Goal: Check status: Check status

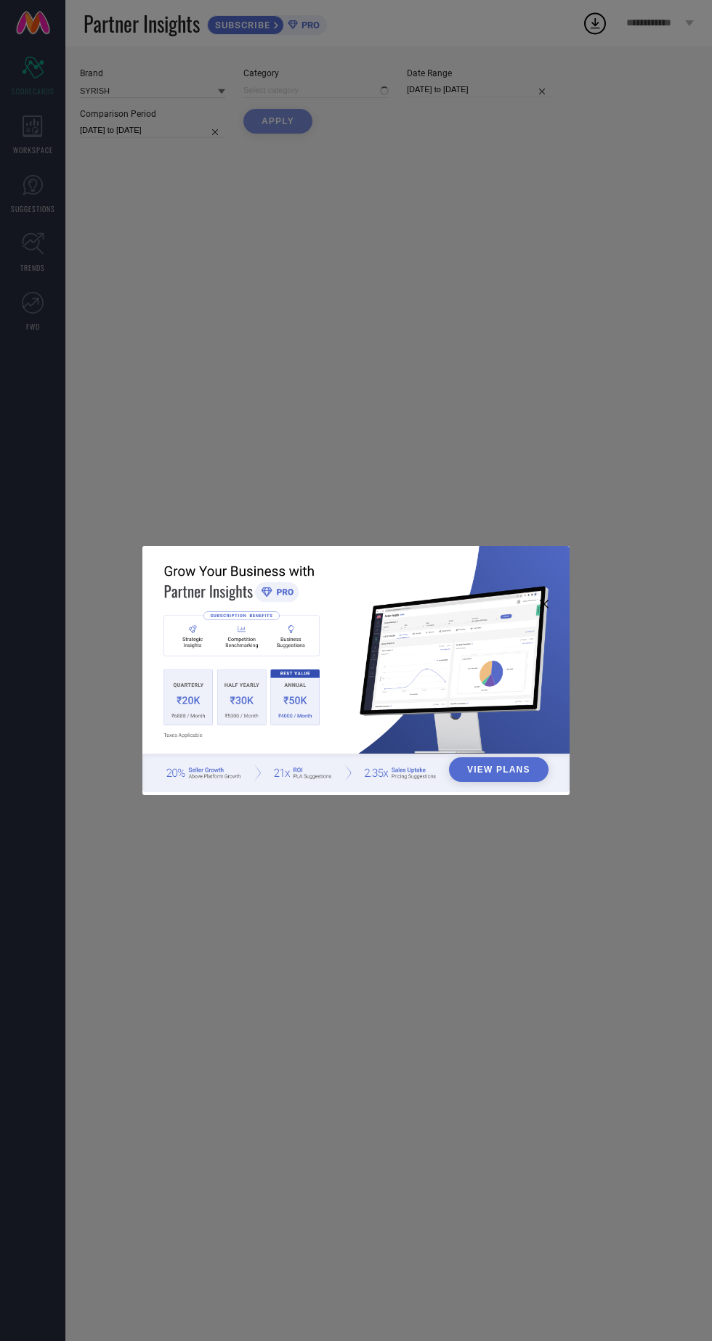
type input "All"
click at [616, 457] on div "View Plans" at bounding box center [356, 670] width 712 height 1341
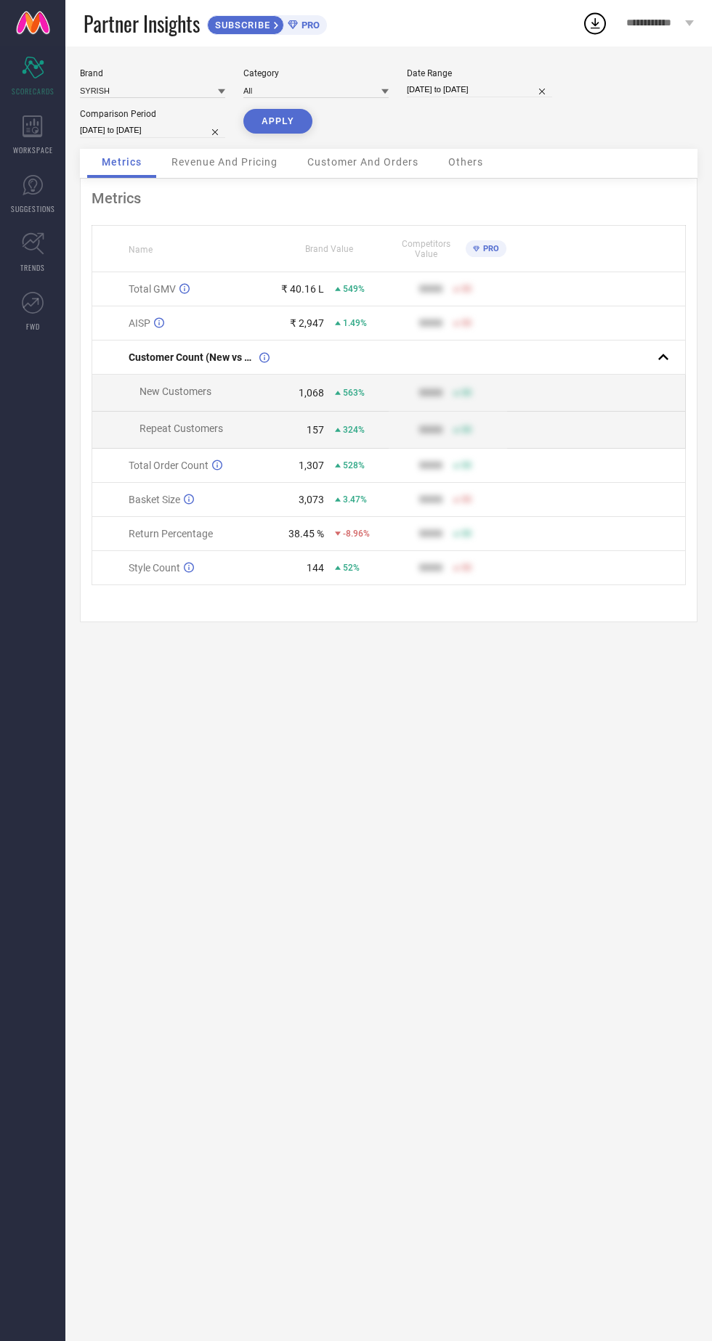
select select "8"
select select "2024"
select select "9"
select select "2024"
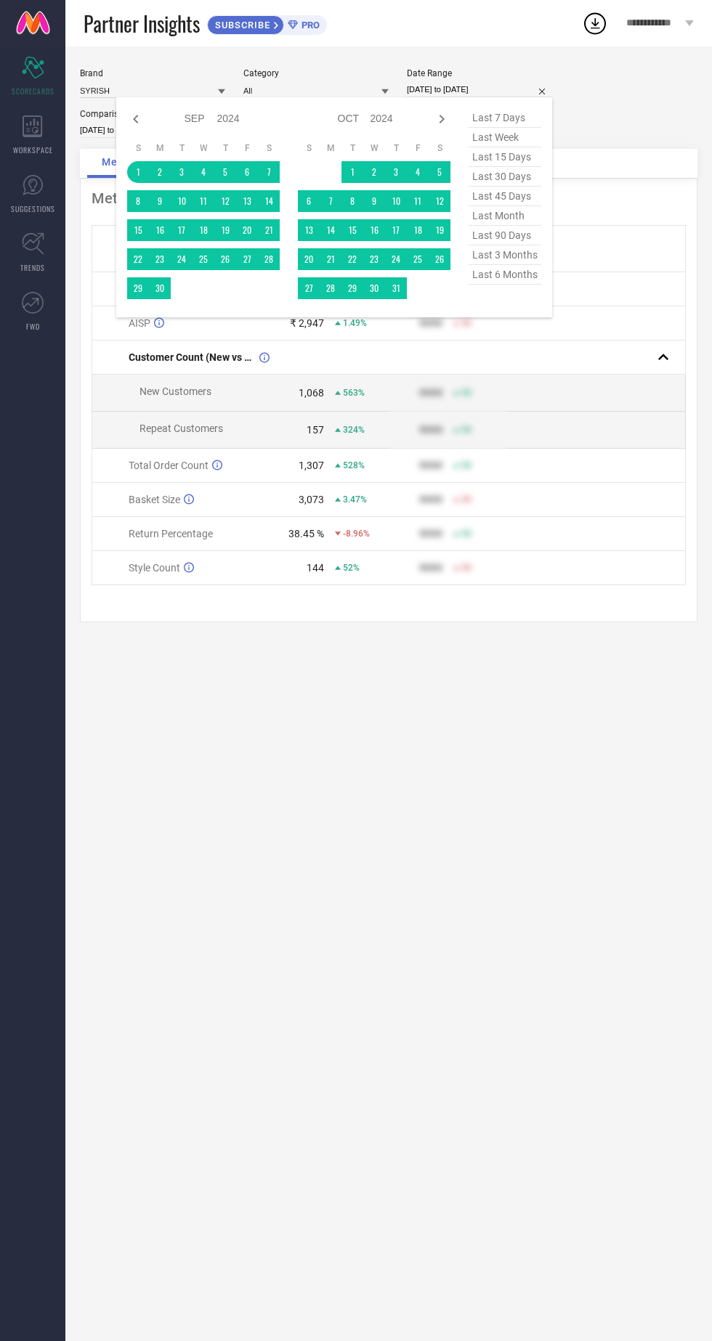
click at [376, 119] on select "2014 2015 2016 2017 2018 2019 2020 2021 2022 2023 2024 2025 2026 2027 2028 2029…" at bounding box center [381, 118] width 23 height 21
select select "8"
select select "2025"
select select "9"
select select "2025"
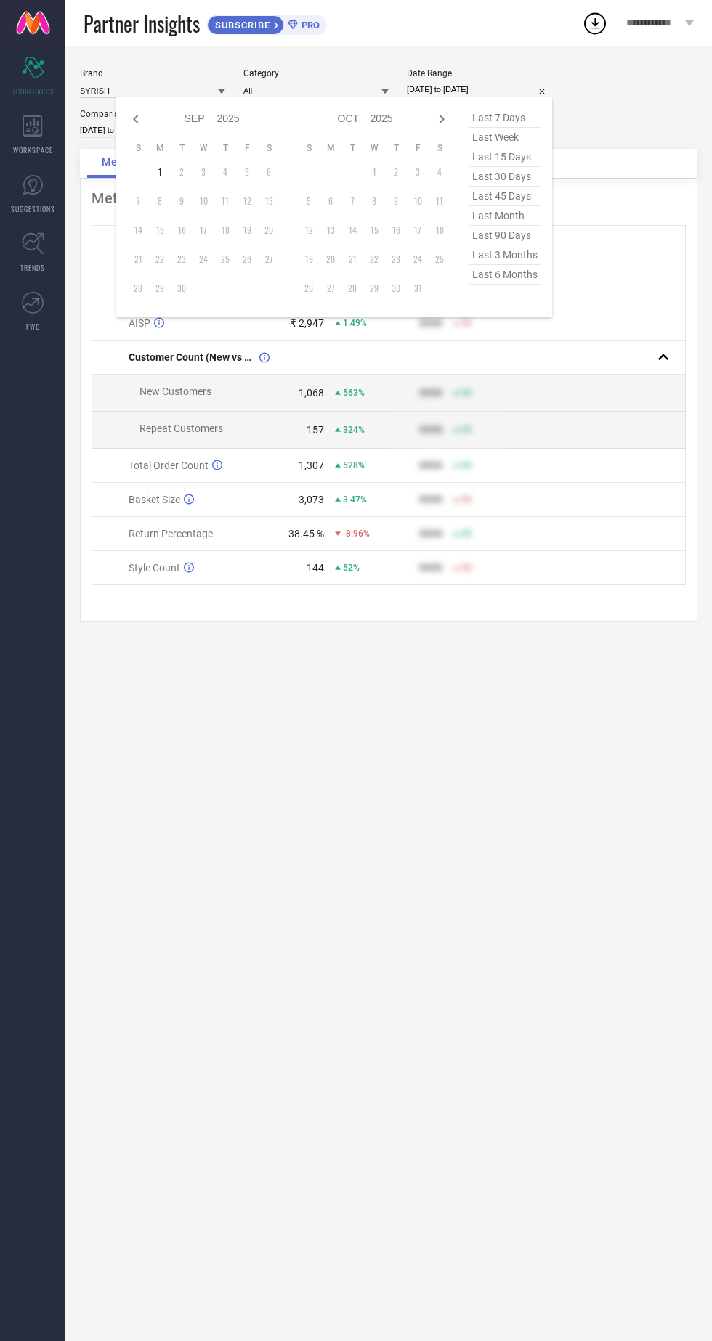
click at [136, 120] on icon at bounding box center [135, 119] width 5 height 9
select select "7"
select select "2025"
select select "8"
select select "2025"
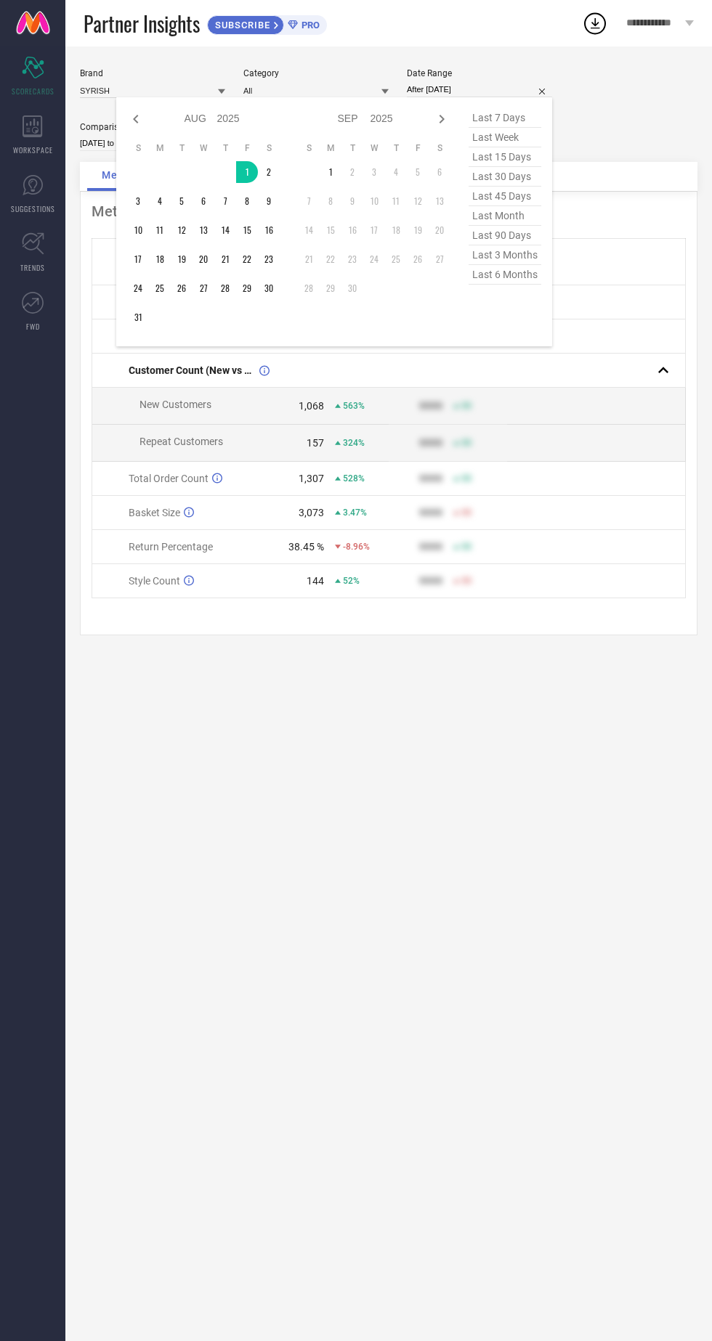
click at [123, 322] on div "Jan Feb Mar Apr May Jun [DATE] Aug Sep Oct Nov [DATE] 2016 2017 2018 2019 2020 …" at bounding box center [334, 221] width 436 height 249
click at [126, 317] on div "Jan Feb Mar Apr May Jun [DATE] Aug Sep Oct Nov [DATE] 2016 2017 2018 2019 2020 …" at bounding box center [334, 221] width 436 height 249
type input "[DATE] to [DATE]"
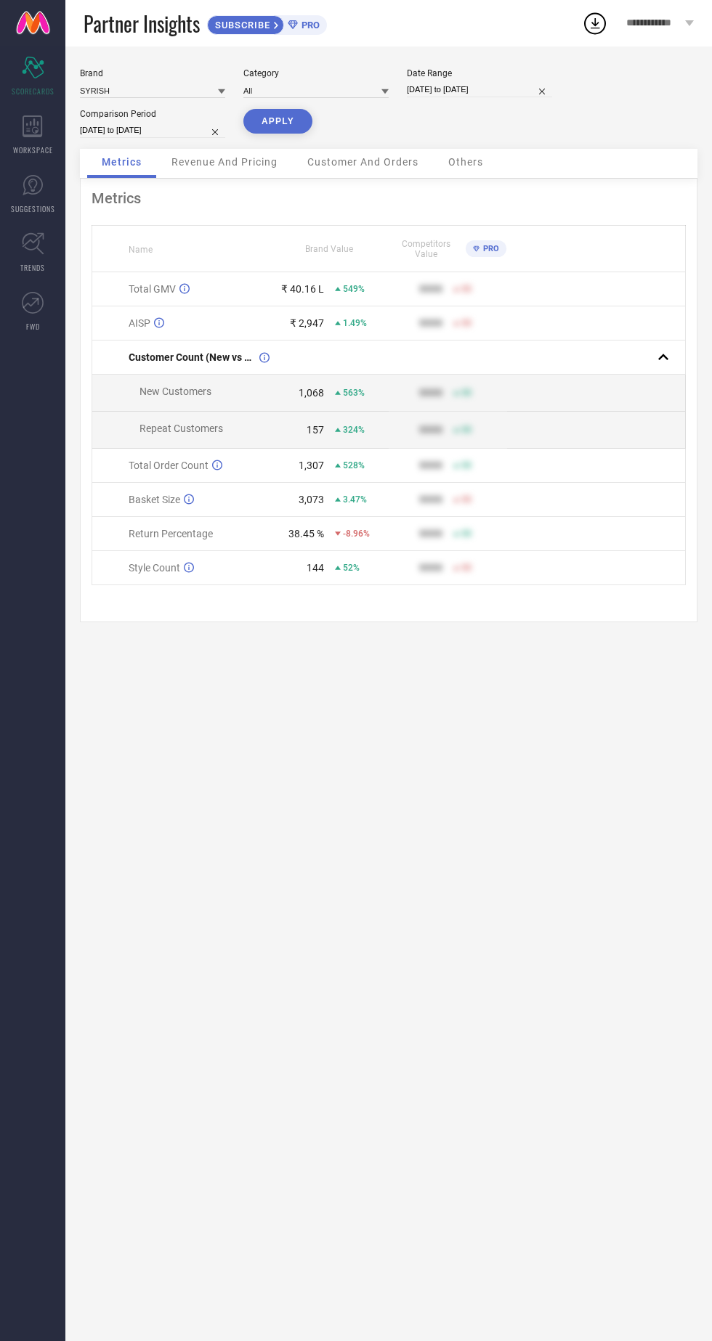
select select "7"
select select "2025"
select select "8"
select select "2025"
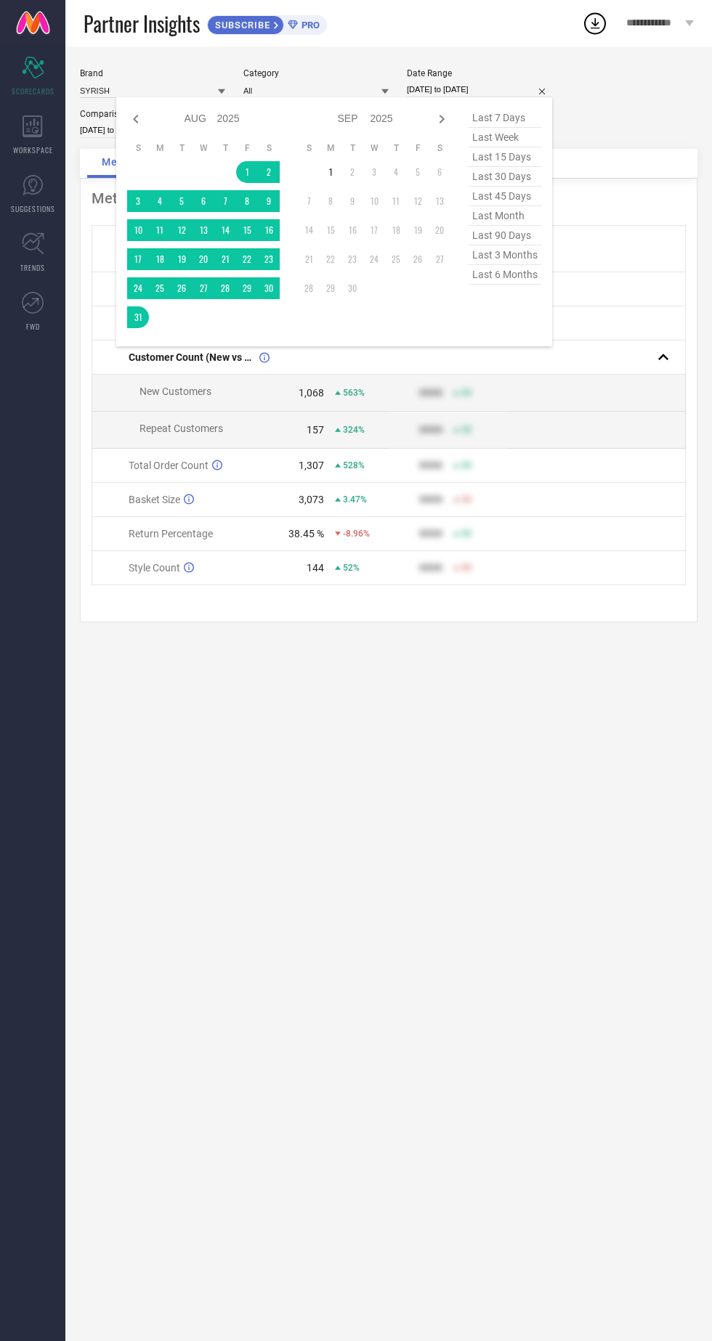
click at [137, 123] on icon at bounding box center [135, 118] width 17 height 17
select select "6"
select select "2025"
select select "7"
select select "2025"
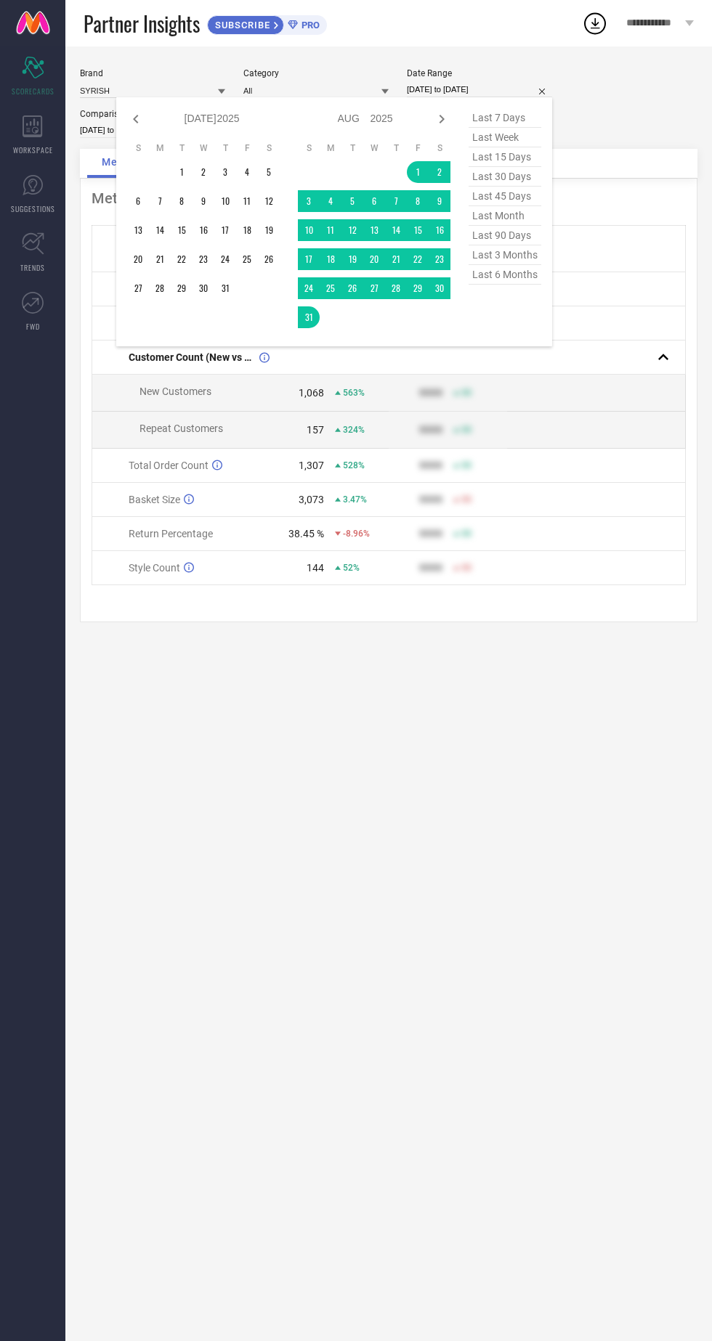
click at [167, 178] on td at bounding box center [160, 172] width 22 height 22
click at [175, 184] on table "S M T W T F S 1 2 3 4 5 6 7 8 9 10 11 12 13 14 15 16 17 18 19 20 21 22 23 24 25…" at bounding box center [203, 220] width 152 height 171
click at [161, 177] on td at bounding box center [160, 172] width 22 height 22
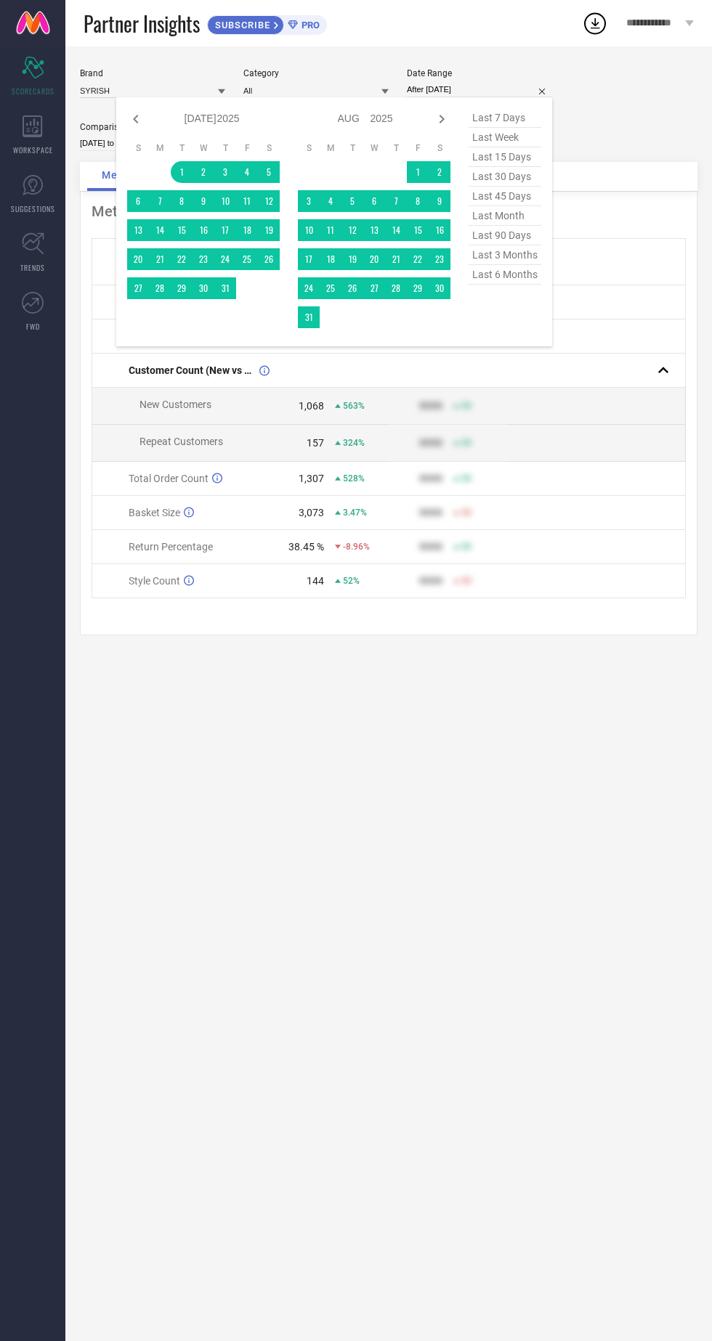
type input "[DATE] to [DATE]"
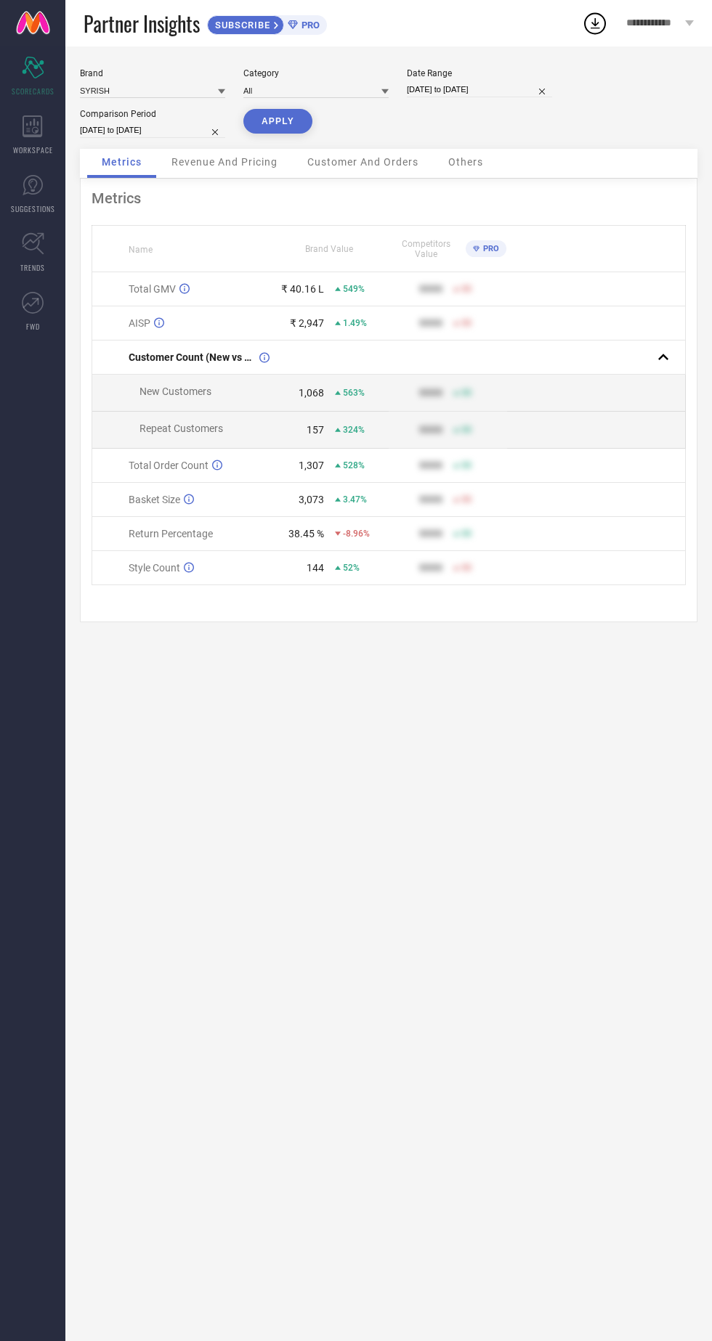
click at [262, 122] on button "APPLY" at bounding box center [277, 121] width 69 height 25
select select "6"
select select "2025"
select select "7"
select select "2025"
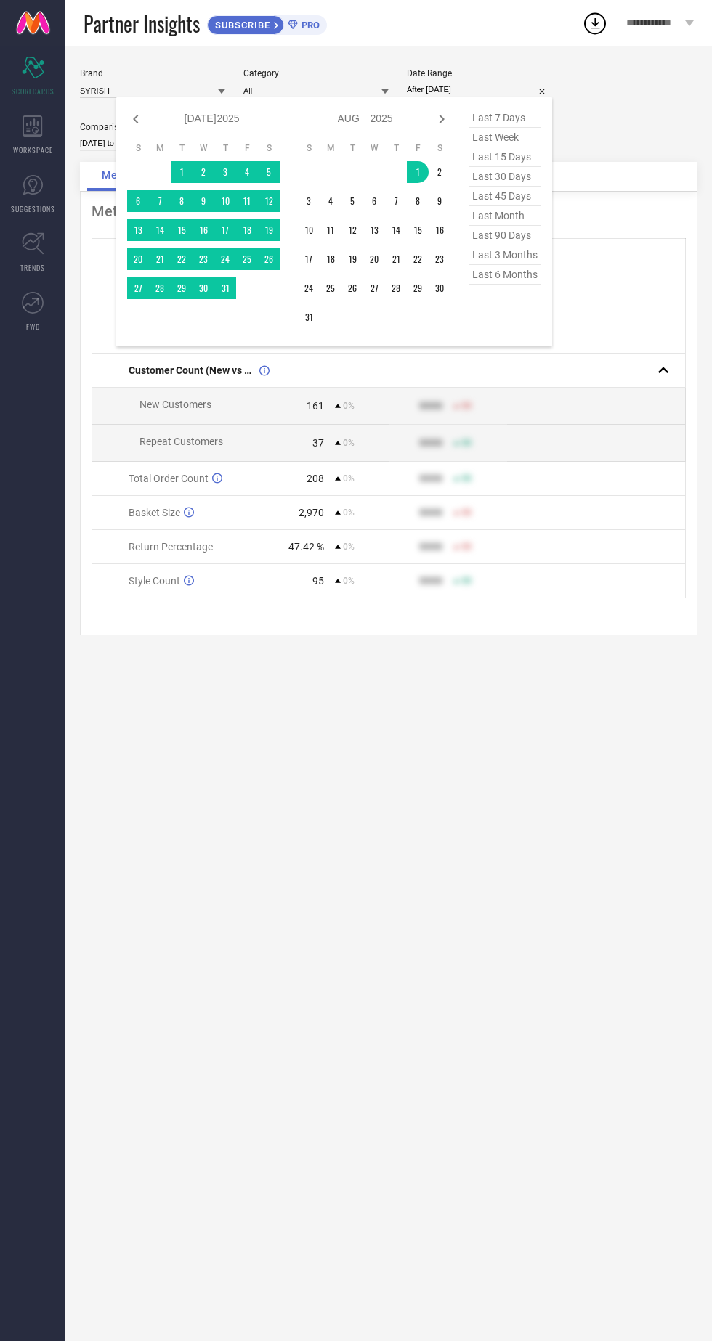
type input "[DATE] to [DATE]"
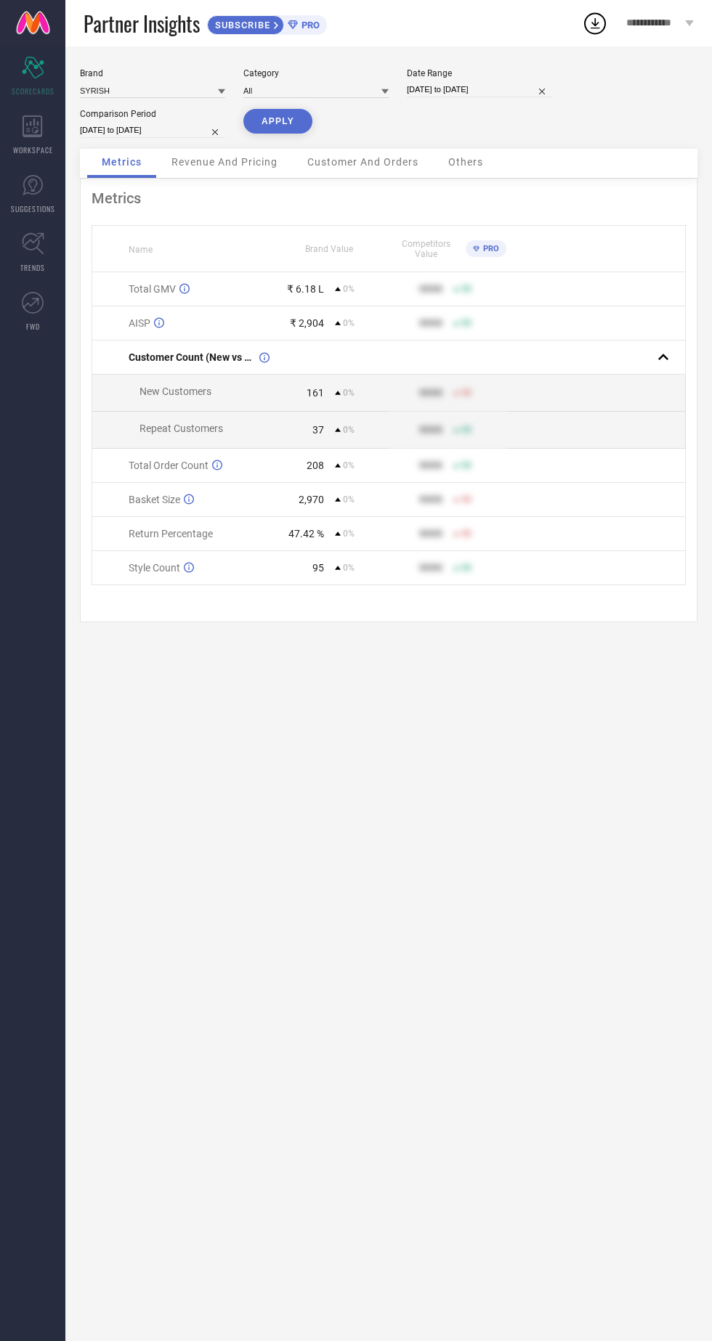
click at [277, 122] on button "APPLY" at bounding box center [277, 121] width 69 height 25
select select "7"
select select "2025"
select select "8"
select select "2025"
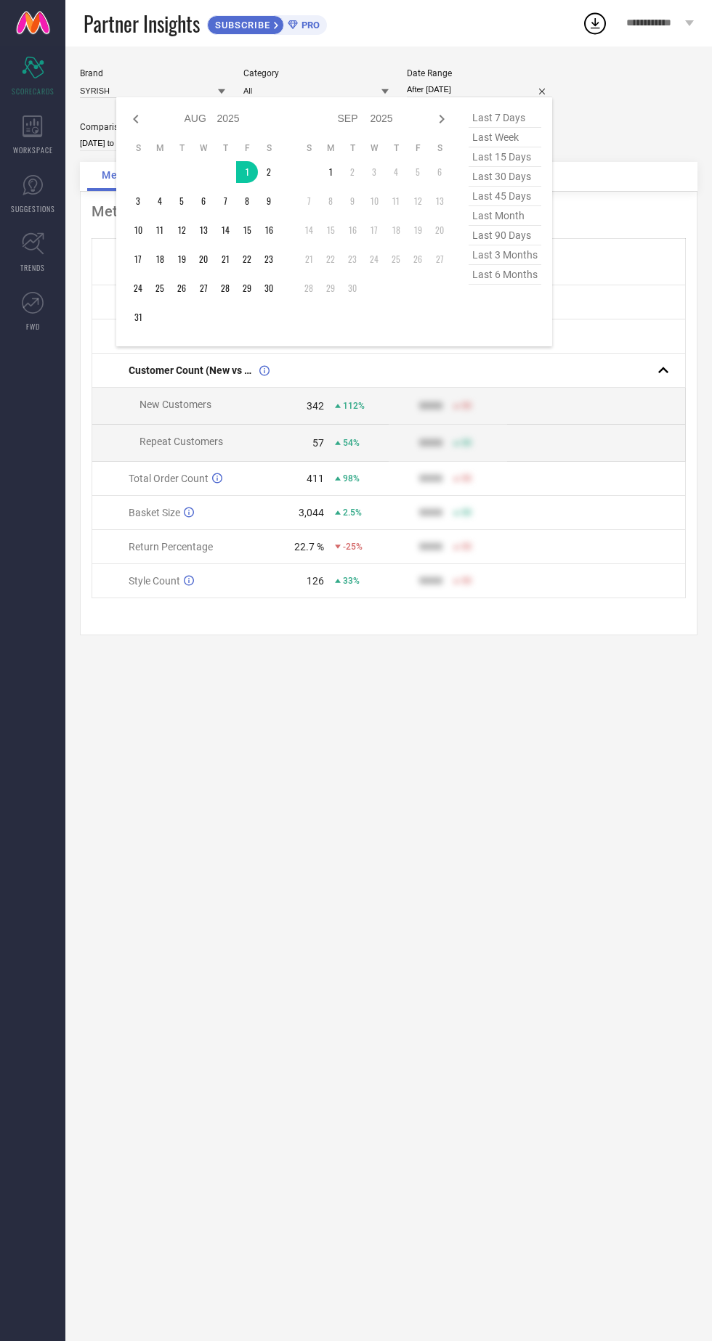
type input "[DATE] to [DATE]"
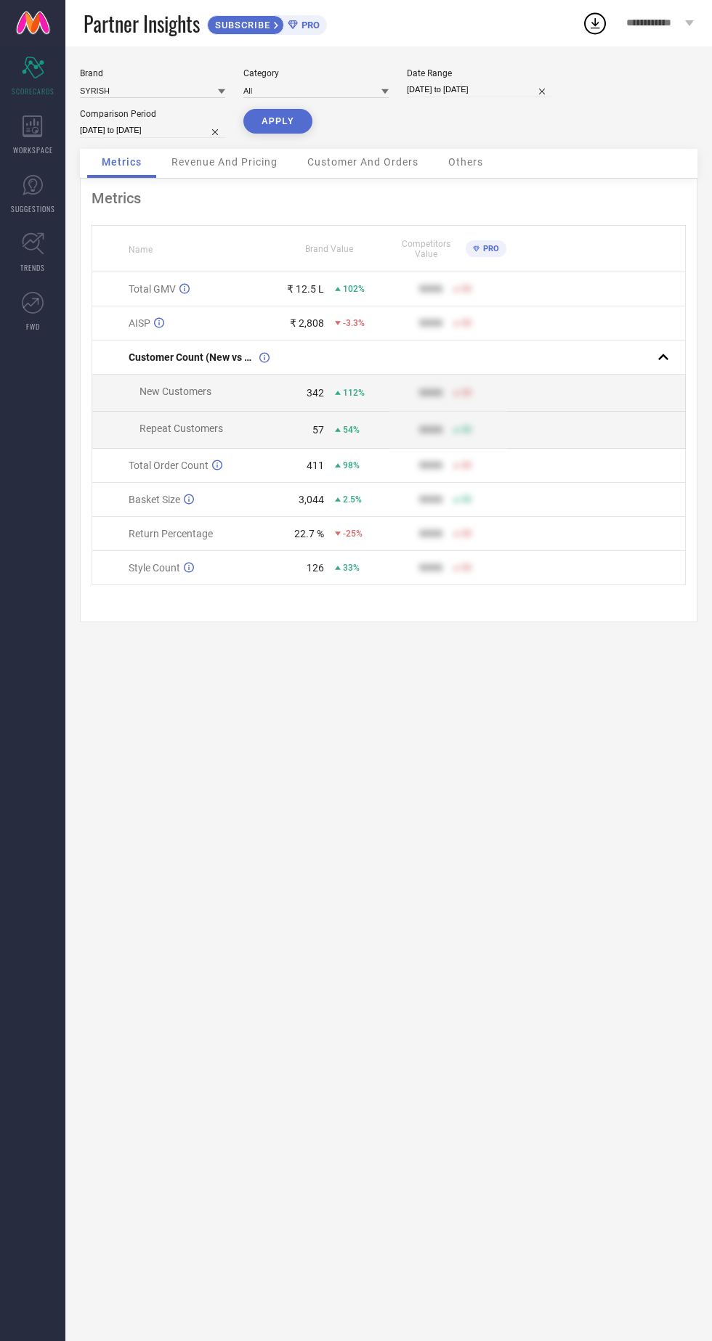
click at [264, 126] on button "APPLY" at bounding box center [277, 121] width 69 height 25
select select "7"
select select "2025"
select select "8"
select select "2025"
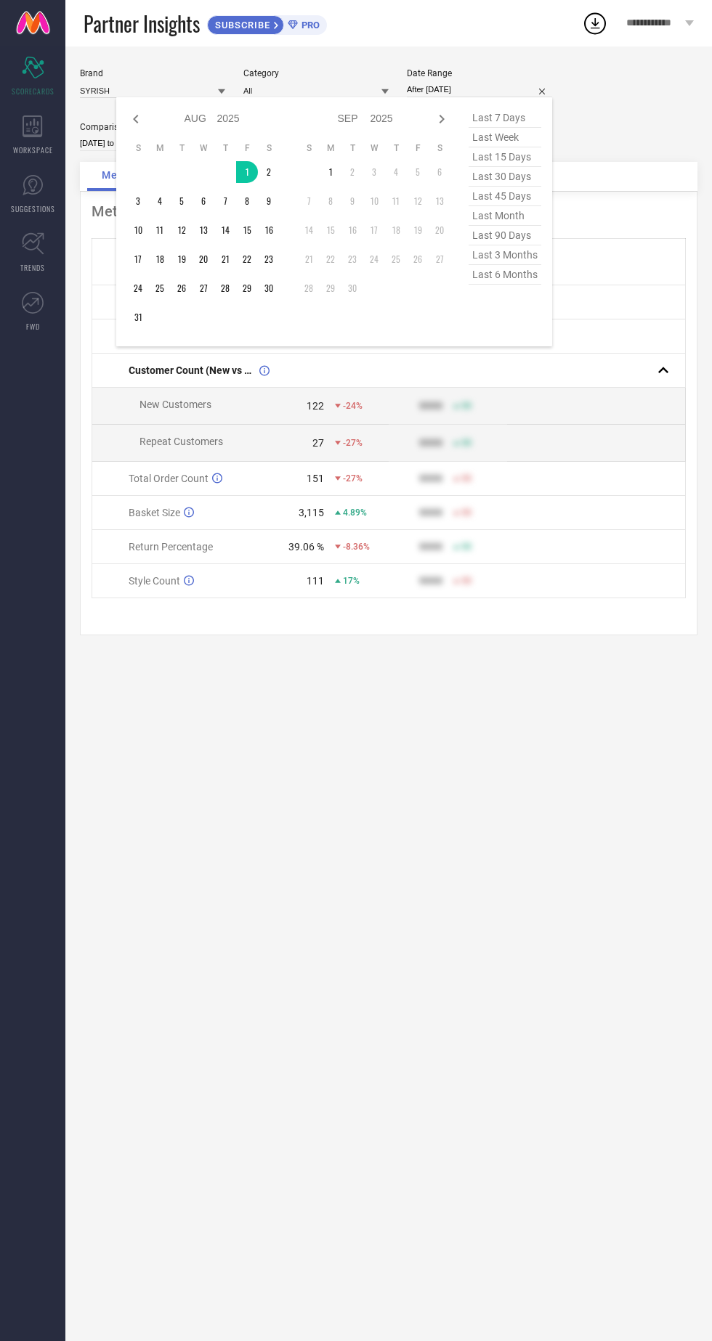
type input "[DATE] to [DATE]"
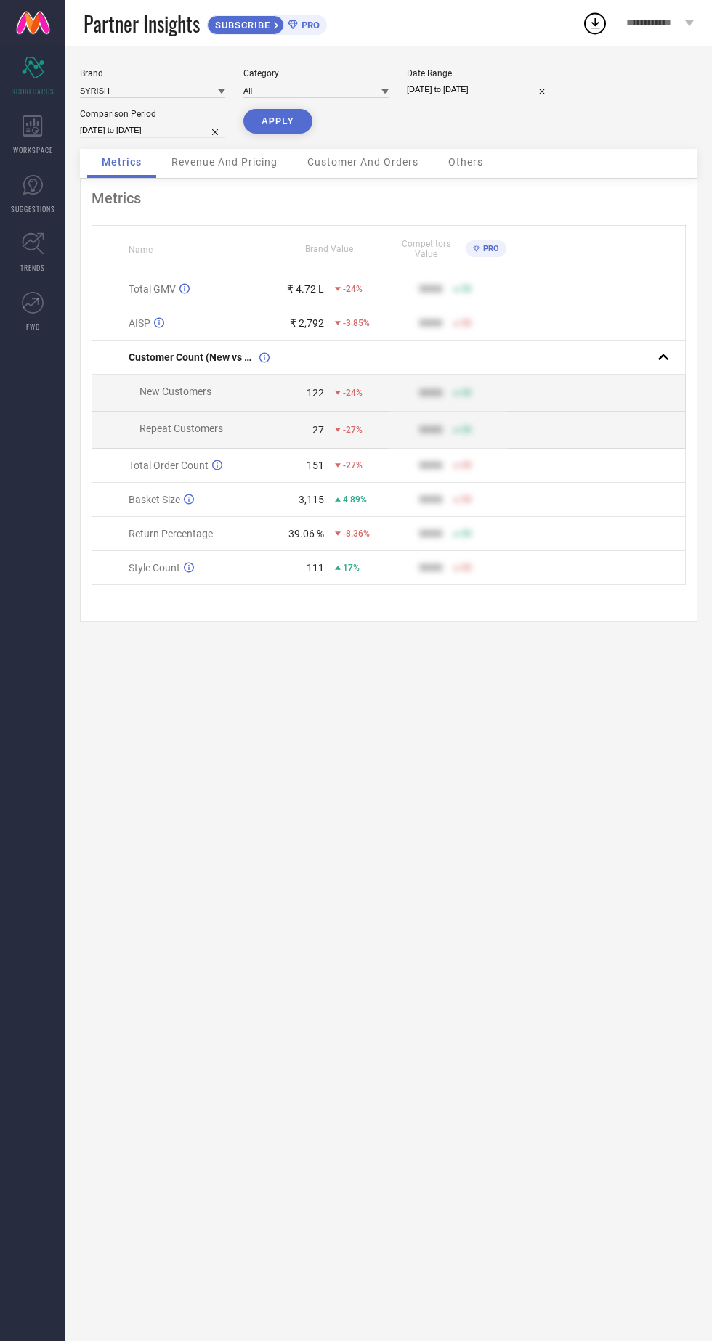
click at [276, 121] on button "APPLY" at bounding box center [277, 121] width 69 height 25
select select "7"
select select "2025"
select select "8"
select select "2025"
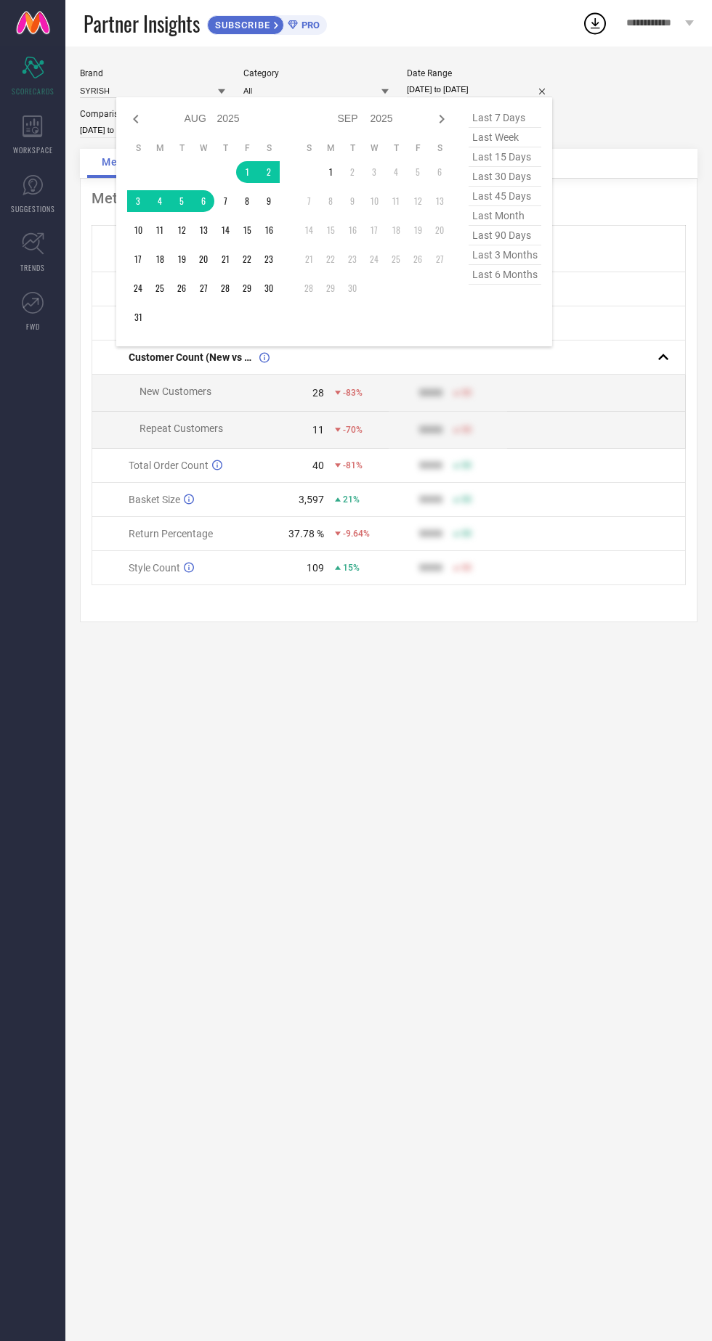
click at [243, 183] on table "S M T W T F S 1 2 3 4 5 6 7 8 9 10 11 12 13 14 15 16 17 18 19 20 21 22 23 24 25…" at bounding box center [203, 235] width 152 height 200
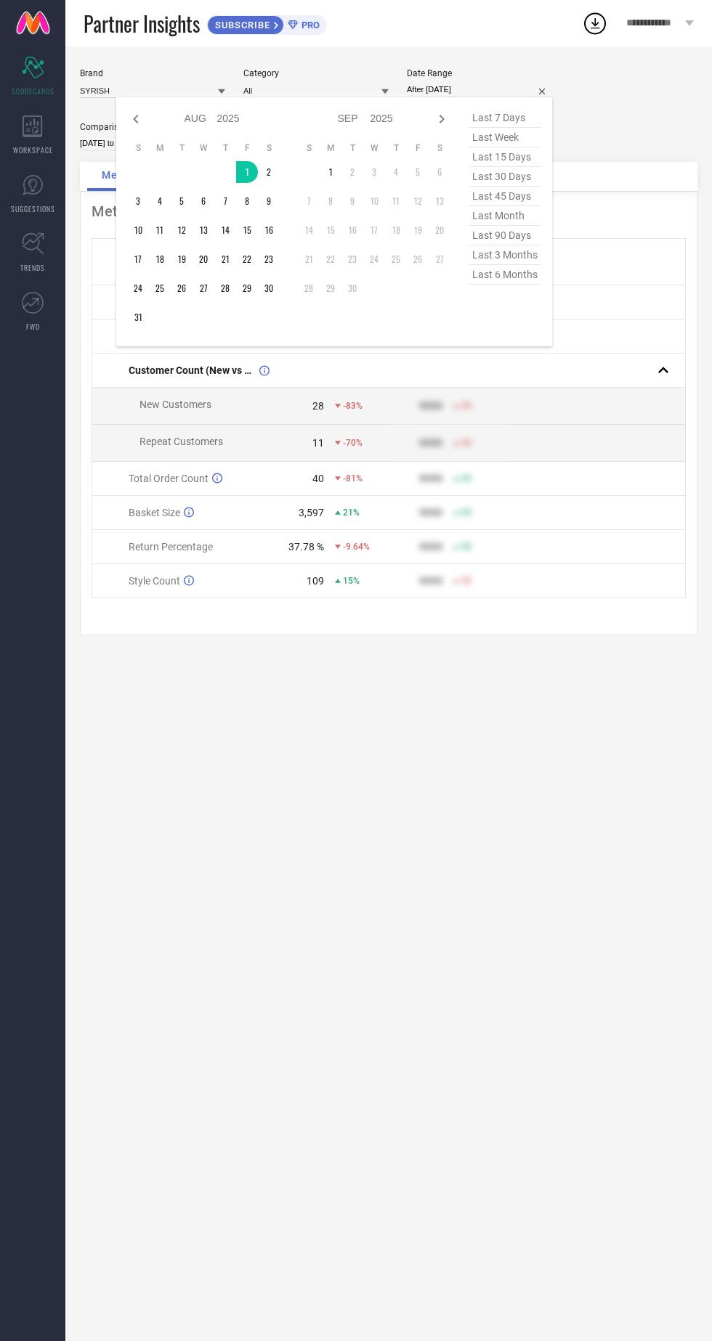
type input "[DATE] to [DATE]"
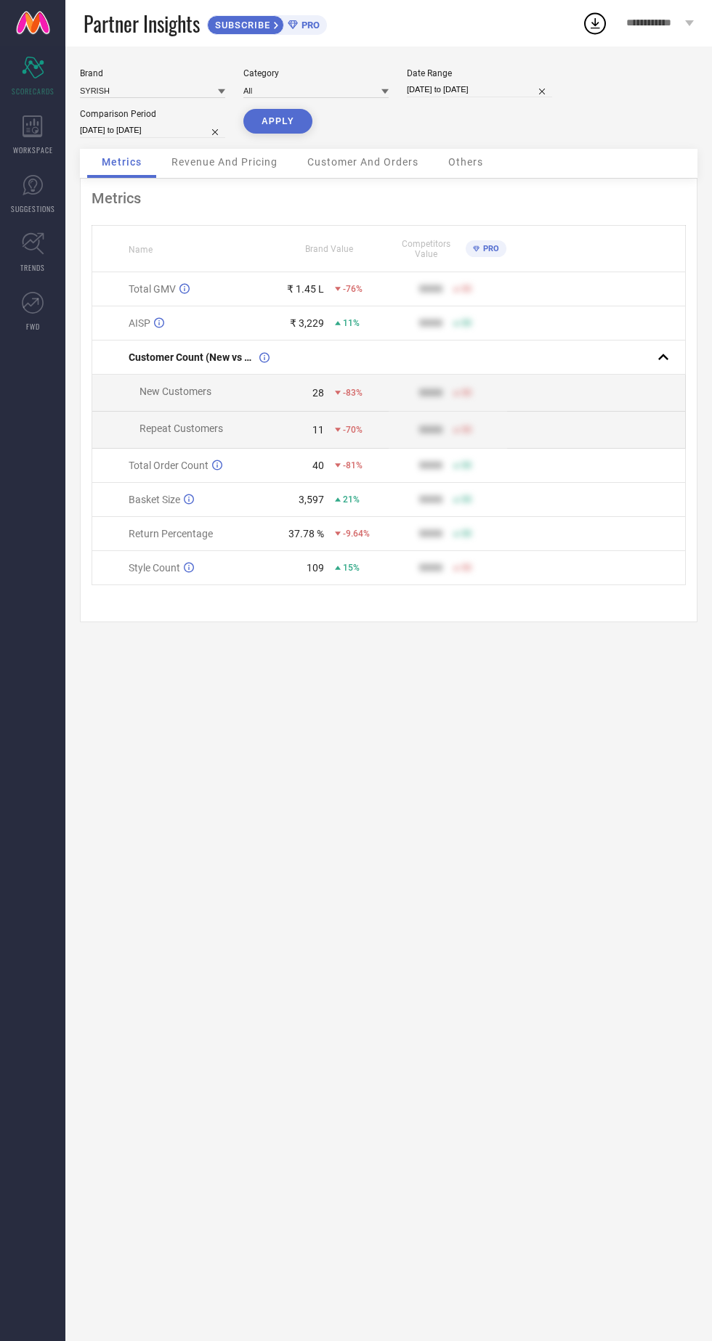
click at [275, 121] on button "APPLY" at bounding box center [277, 121] width 69 height 25
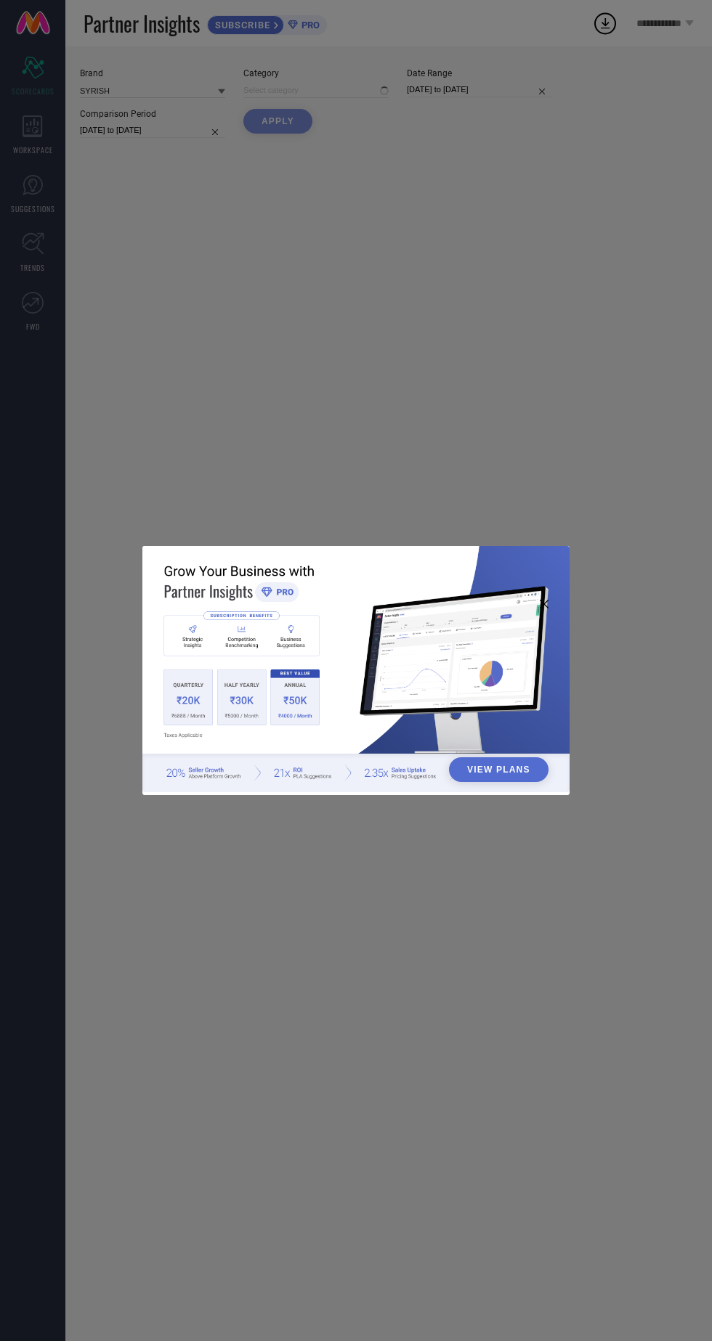
type input "All"
